Goal: Task Accomplishment & Management: Manage account settings

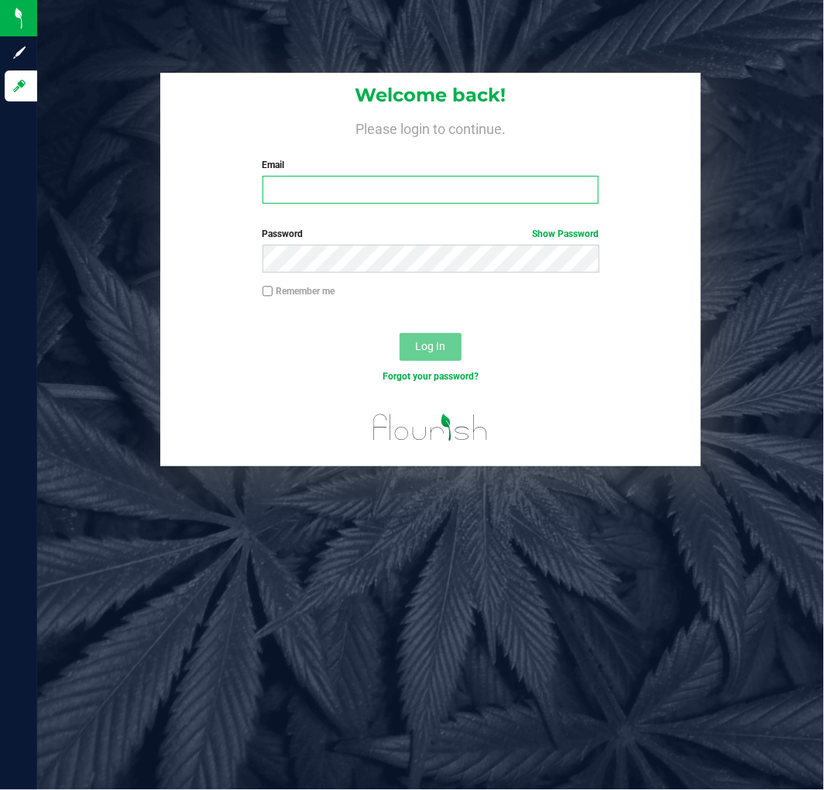
click at [349, 184] on input "Email" at bounding box center [430, 190] width 337 height 28
type input "[EMAIL_ADDRESS][DOMAIN_NAME]"
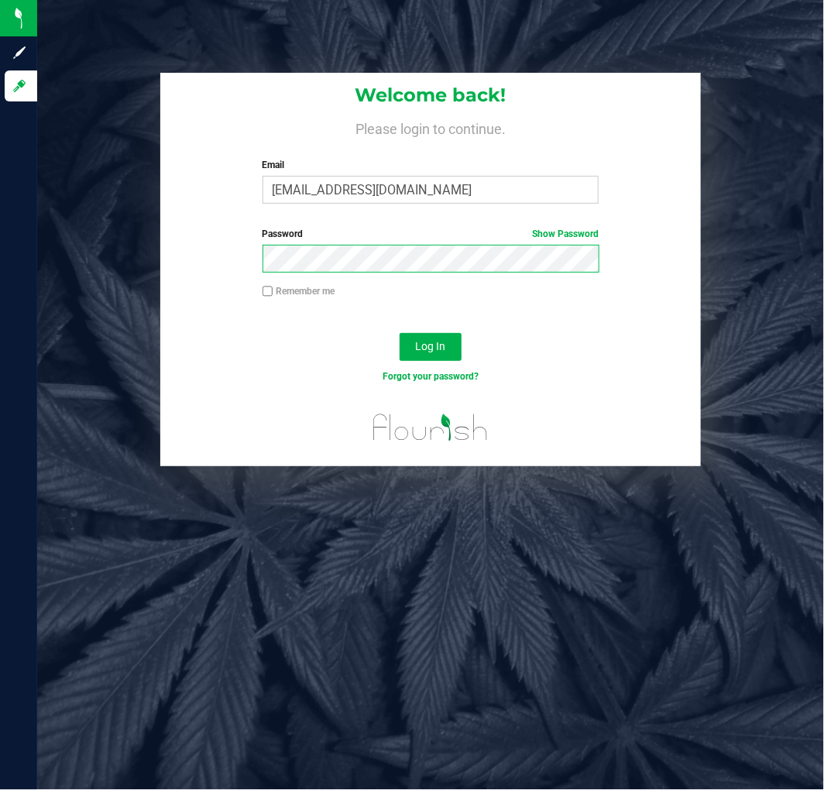
click at [400, 333] on button "Log In" at bounding box center [431, 347] width 62 height 28
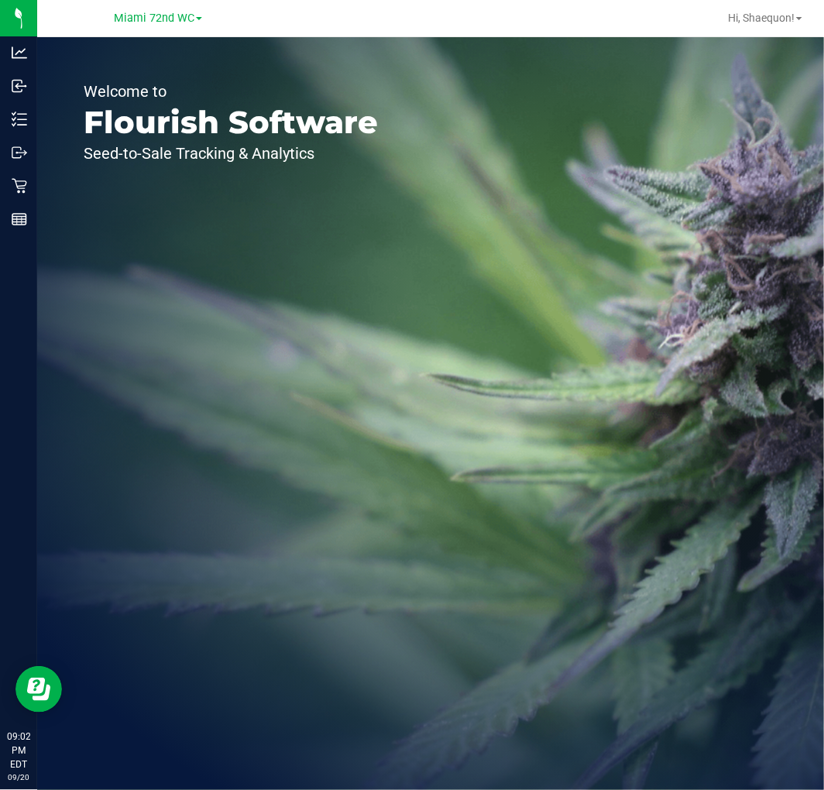
click at [197, 17] on span at bounding box center [199, 18] width 6 height 3
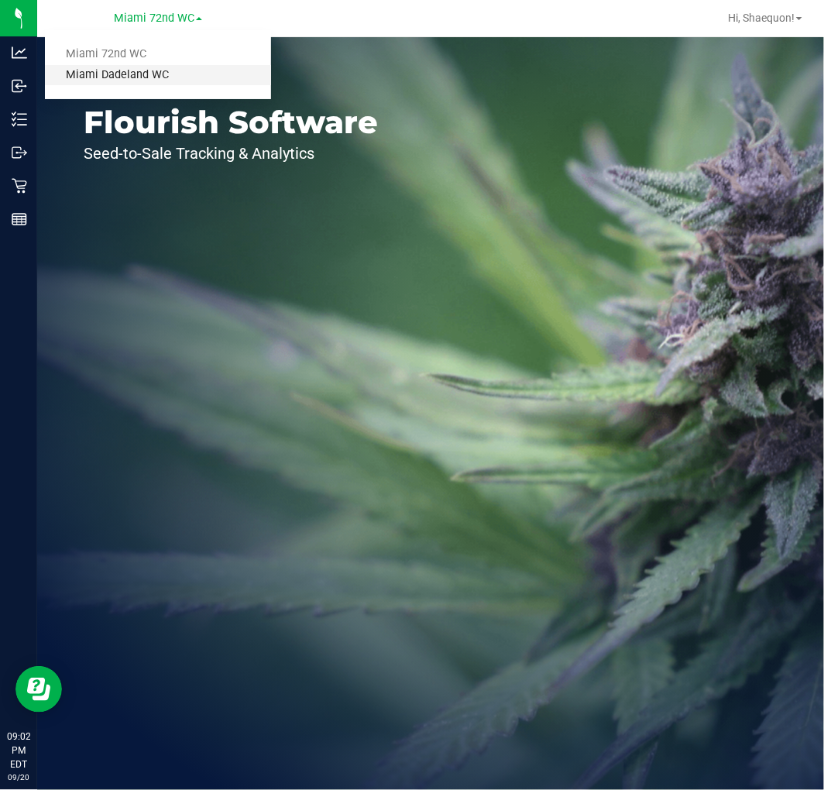
click at [166, 71] on link "Miami Dadeland WC" at bounding box center [158, 75] width 226 height 21
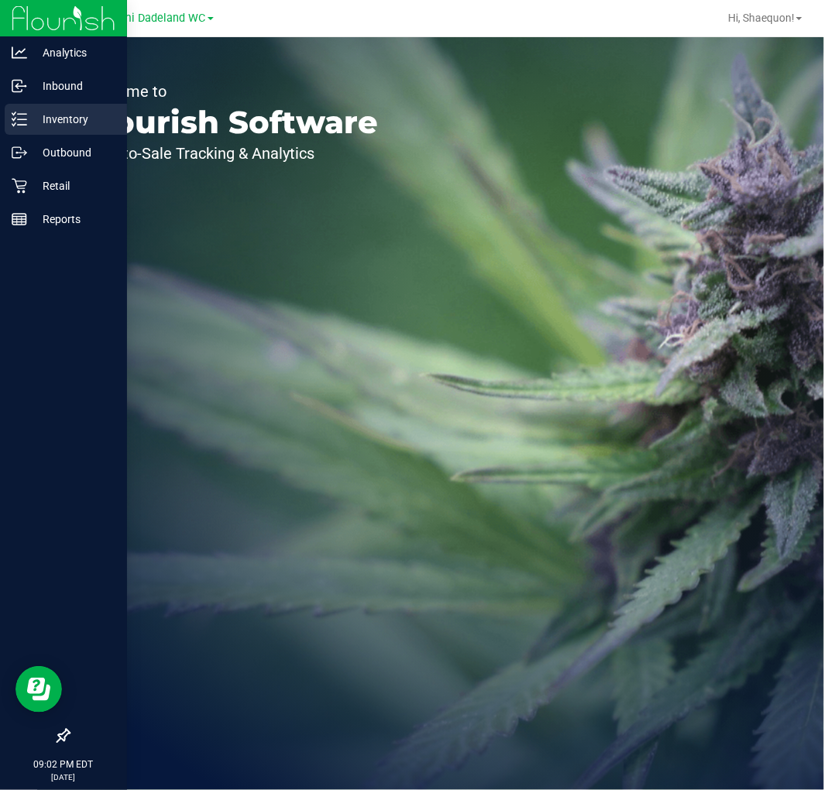
click at [68, 122] on p "Inventory" at bounding box center [73, 119] width 93 height 19
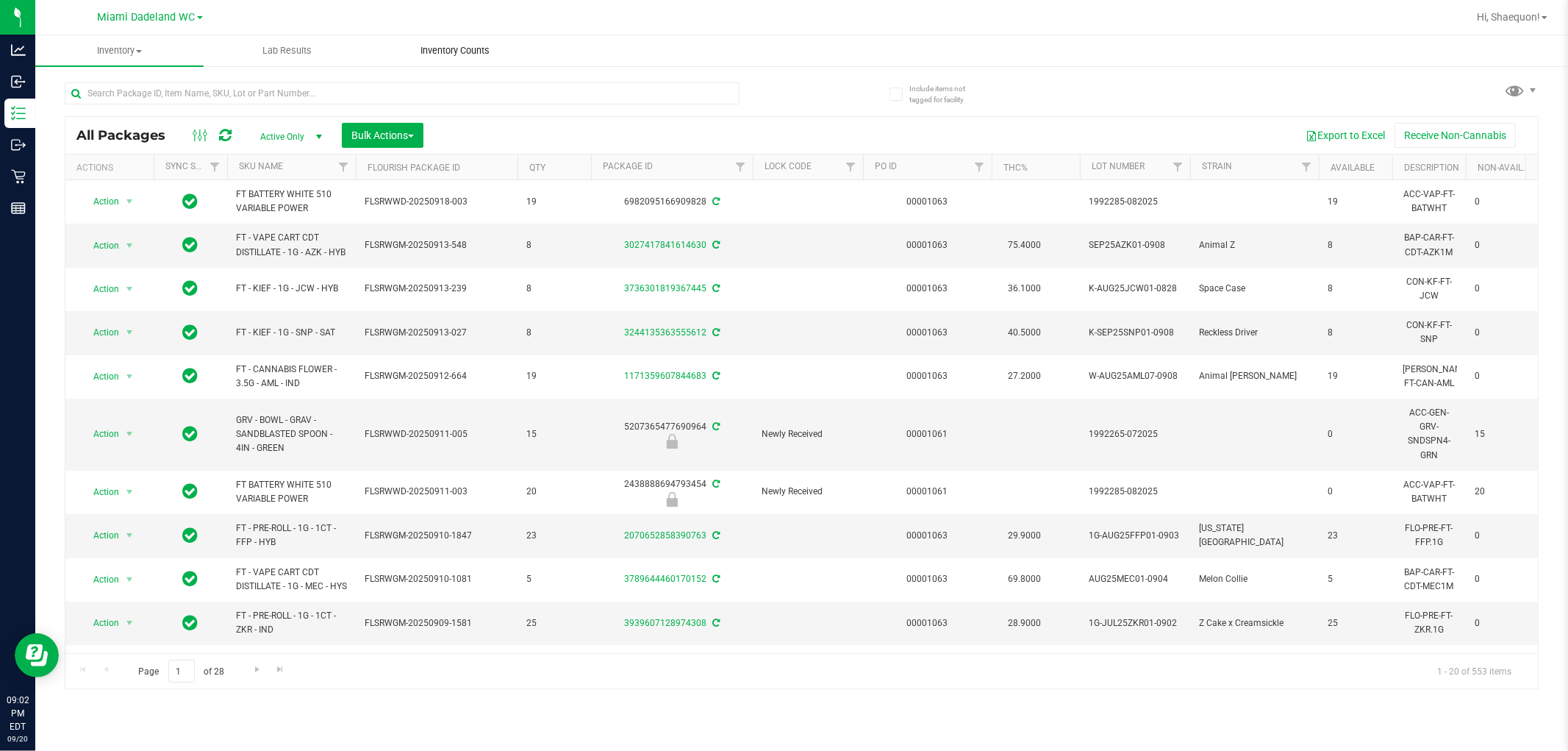
click at [447, 47] on span "Inventory Counts" at bounding box center [455, 50] width 109 height 13
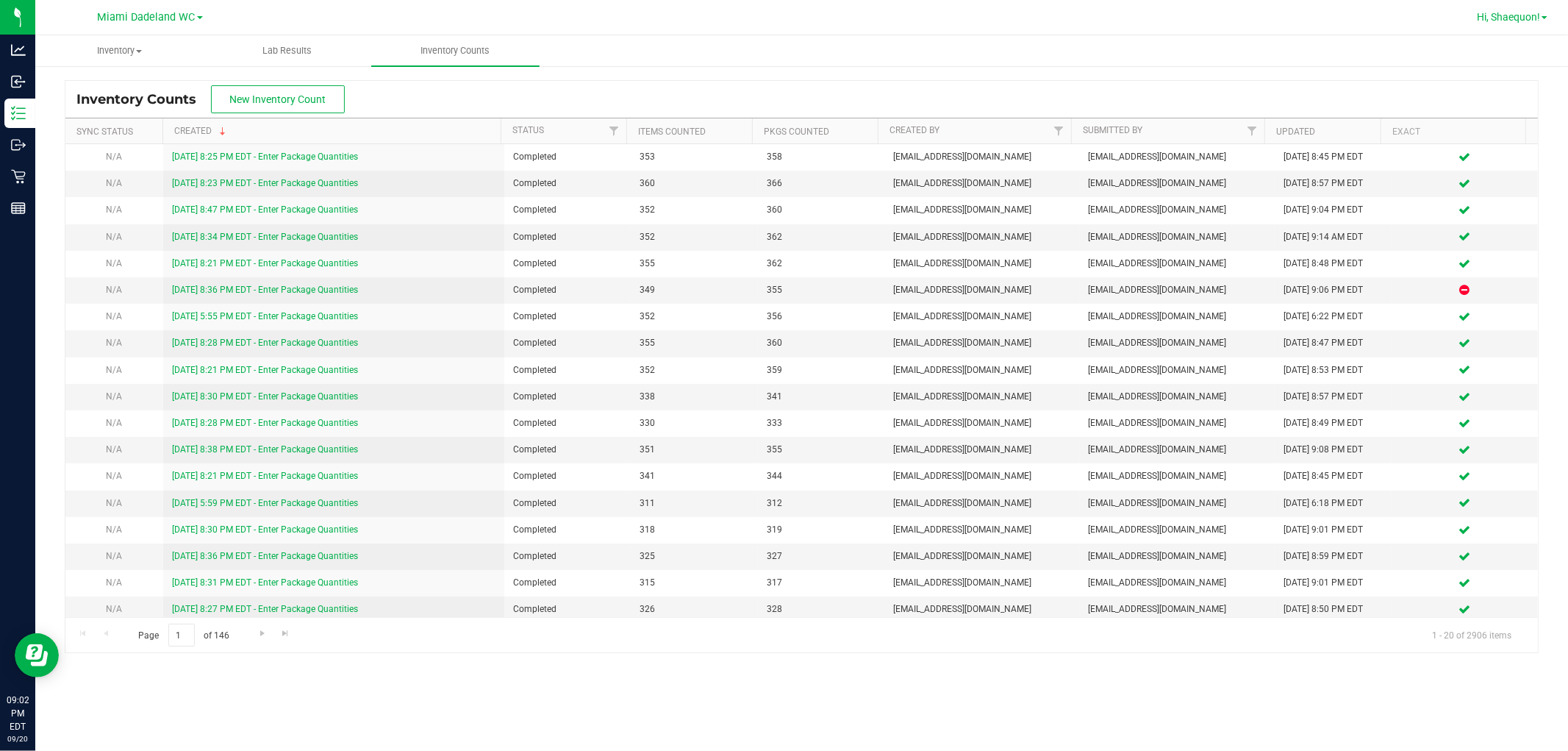
click at [781, 14] on link "Hi, Shaequon!" at bounding box center [1511, 17] width 83 height 15
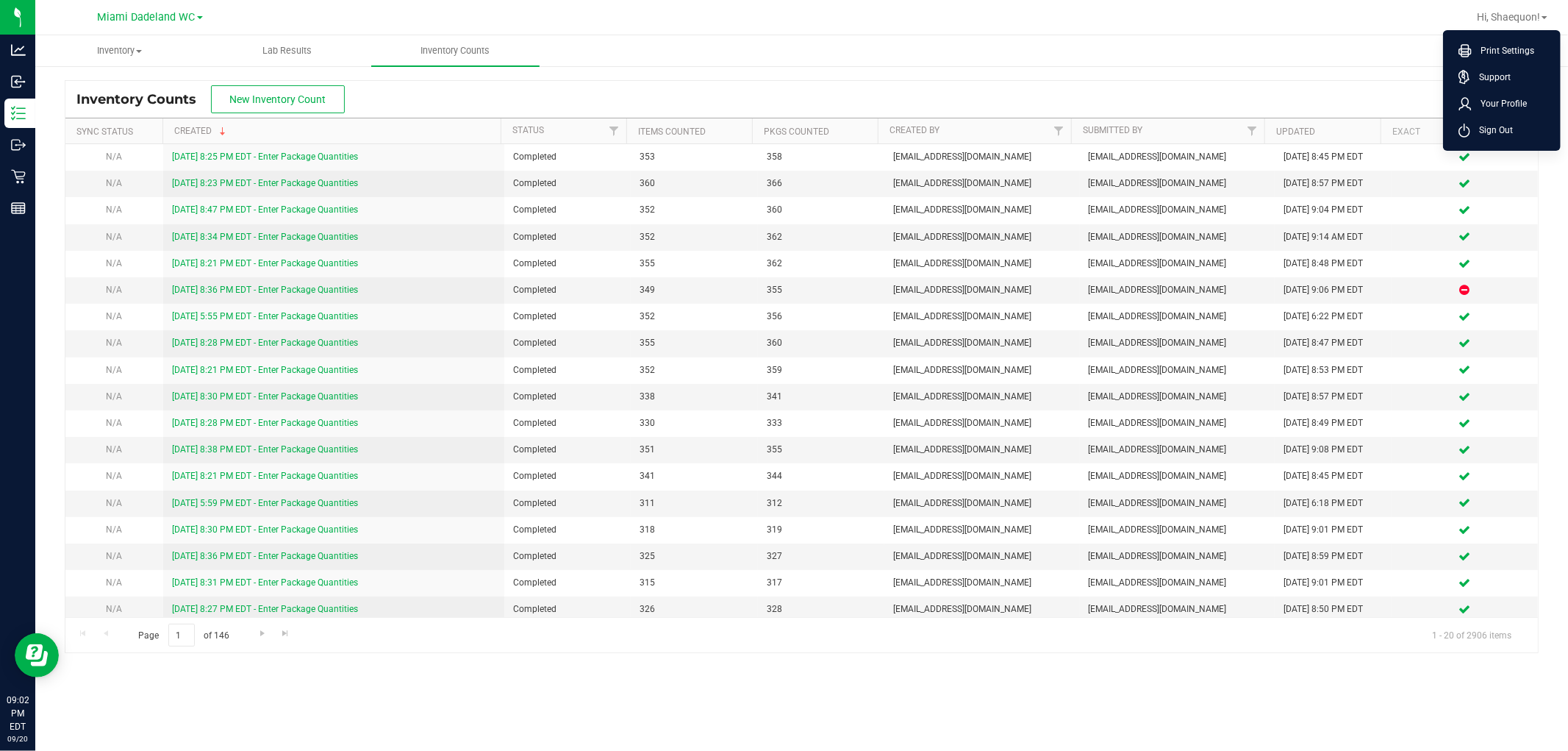
click at [781, 129] on span "Sign Out" at bounding box center [1491, 129] width 43 height 14
